Goal: Task Accomplishment & Management: Manage account settings

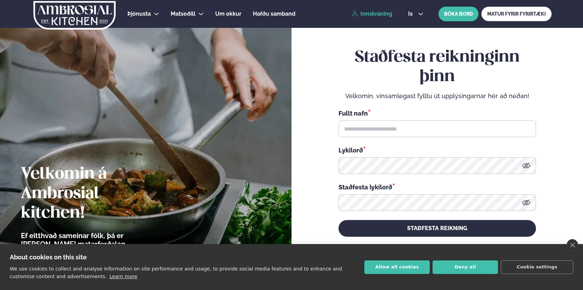
click at [377, 14] on link "Innskráning" at bounding box center [372, 14] width 40 height 6
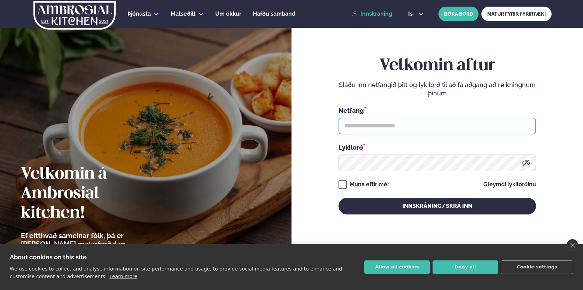
type input "**********"
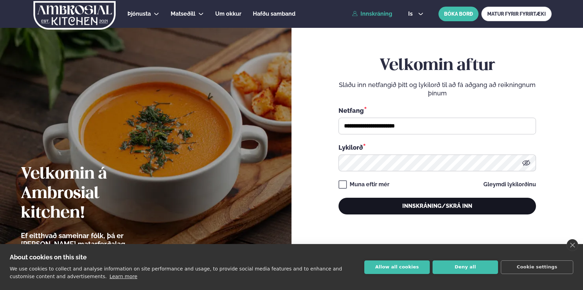
click at [373, 200] on button "Innskráning/Skrá inn" at bounding box center [437, 206] width 197 height 17
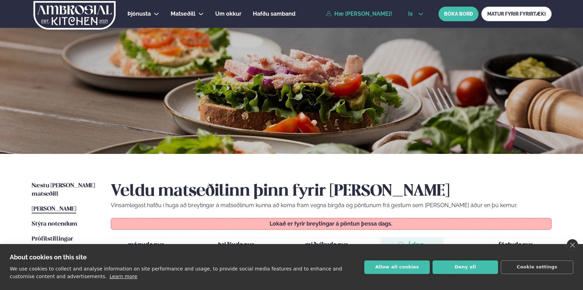
click at [418, 14] on icon at bounding box center [421, 14] width 6 height 6
click at [414, 26] on link "en" at bounding box center [416, 27] width 26 height 14
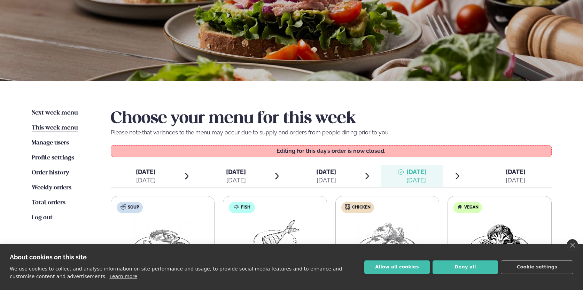
scroll to position [75, 0]
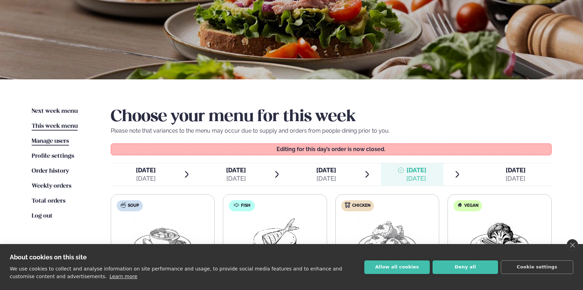
click at [49, 141] on span "Manage users" at bounding box center [50, 141] width 37 height 6
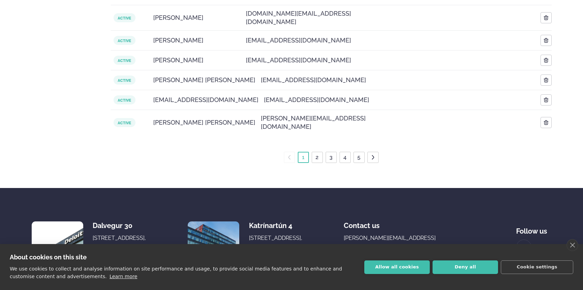
scroll to position [373, 0]
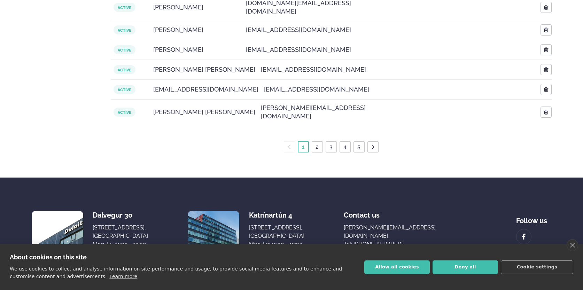
click at [360, 141] on link "5" at bounding box center [359, 146] width 6 height 11
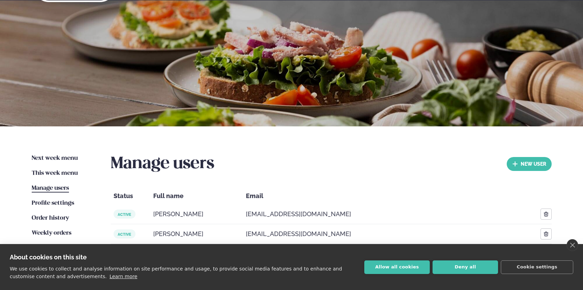
scroll to position [0, 0]
